Goal: Check status: Check status

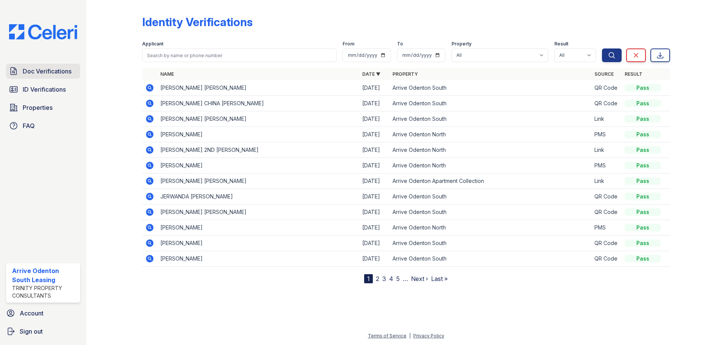
click at [43, 77] on link "Doc Verifications" at bounding box center [43, 71] width 74 height 15
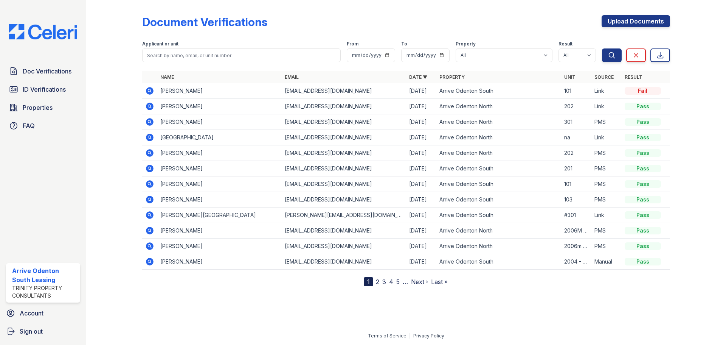
click at [148, 93] on icon at bounding box center [150, 91] width 8 height 8
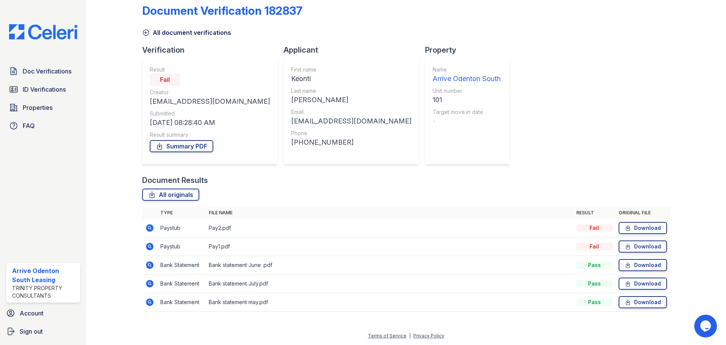
click at [147, 242] on icon at bounding box center [149, 246] width 9 height 9
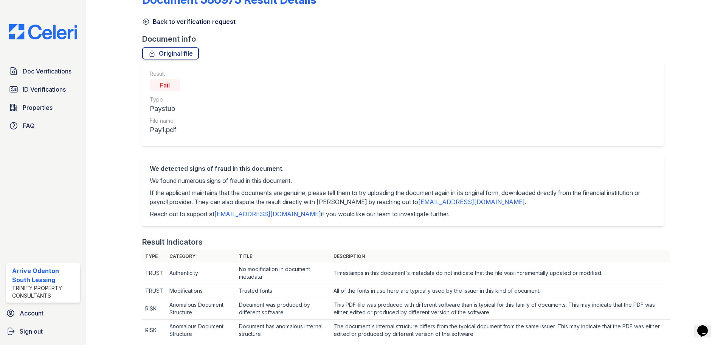
scroll to position [21, 0]
click at [147, 24] on icon at bounding box center [146, 23] width 8 height 8
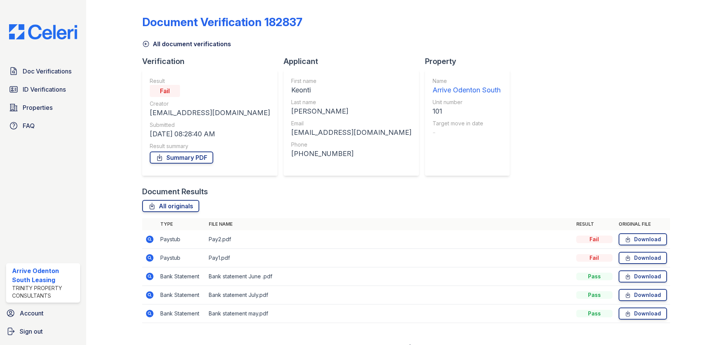
click at [149, 294] on icon at bounding box center [149, 294] width 2 height 2
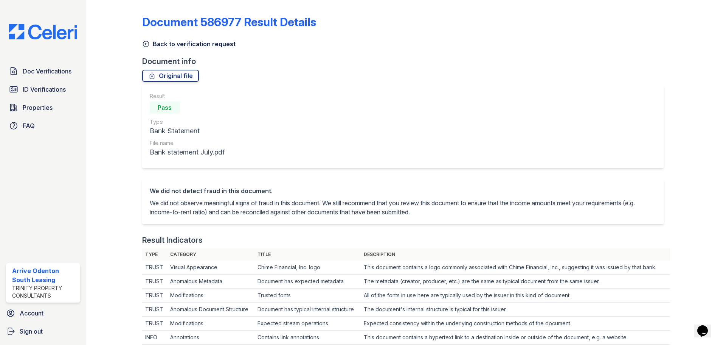
click at [150, 43] on link "Back to verification request" at bounding box center [188, 43] width 93 height 9
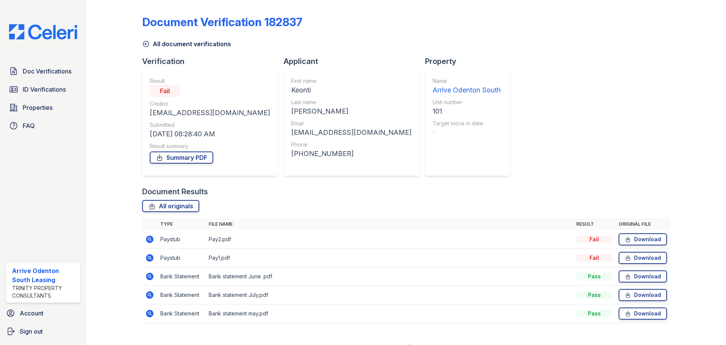
scroll to position [11, 0]
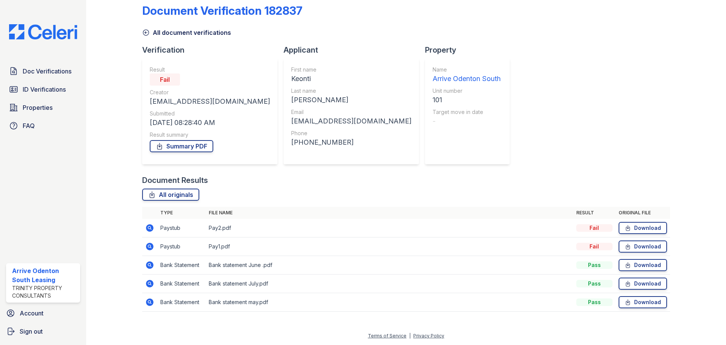
click at [148, 230] on icon at bounding box center [150, 228] width 8 height 8
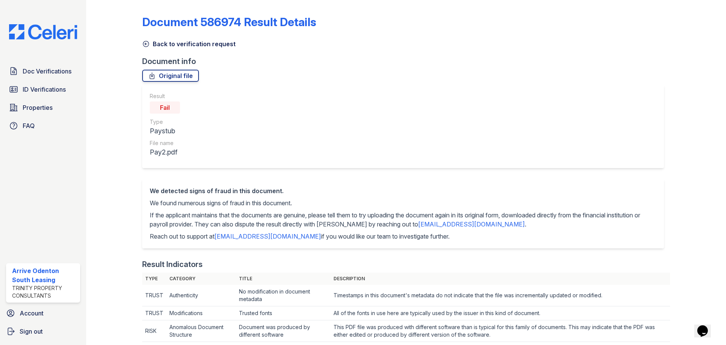
click at [146, 43] on icon at bounding box center [146, 44] width 8 height 8
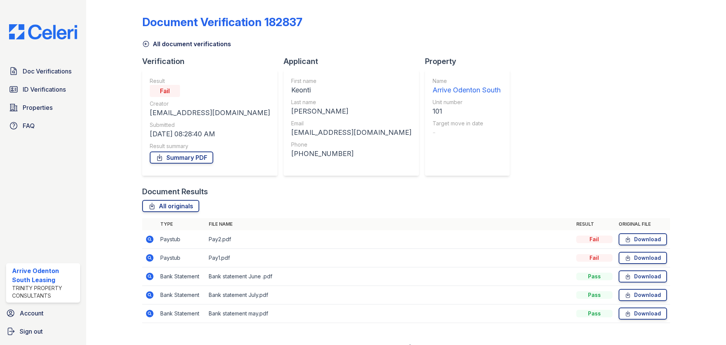
click at [145, 41] on icon at bounding box center [146, 44] width 6 height 6
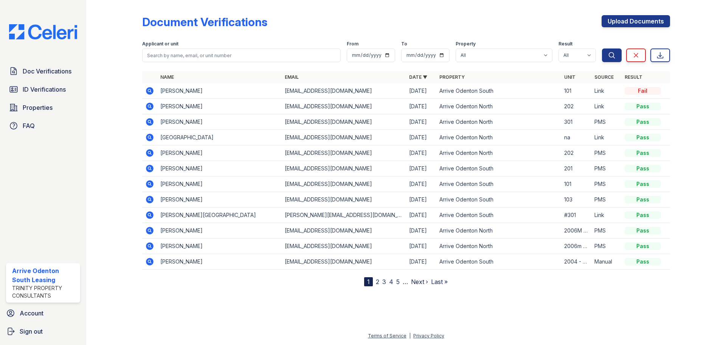
click at [152, 184] on icon at bounding box center [150, 184] width 8 height 8
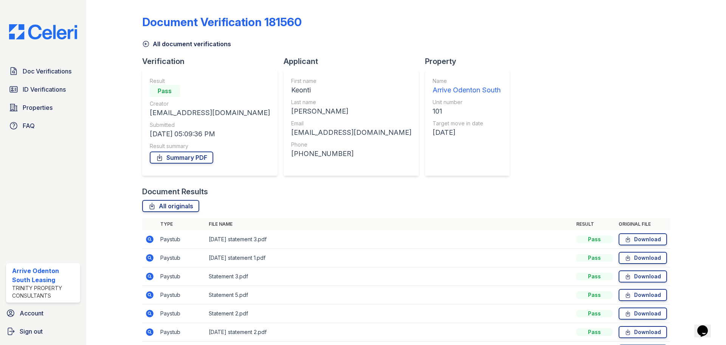
scroll to position [38, 0]
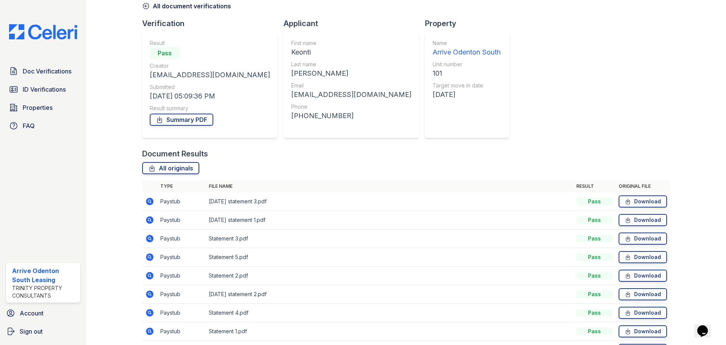
click at [151, 200] on icon at bounding box center [150, 201] width 8 height 8
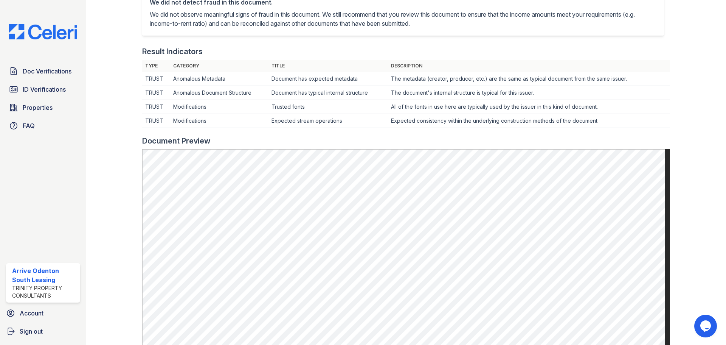
scroll to position [227, 0]
